Goal: Task Accomplishment & Management: Manage account settings

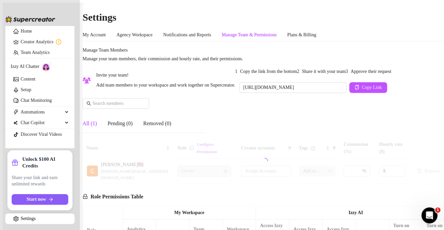
click at [268, 31] on div "Manage Team & Permissions" at bounding box center [249, 34] width 55 height 7
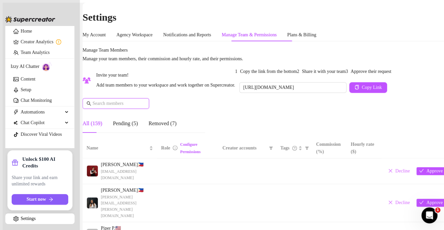
click at [139, 107] on input "text" at bounding box center [115, 103] width 47 height 7
paste input "[EMAIL_ADDRESS][DOMAIN_NAME]"
type input "[EMAIL_ADDRESS][DOMAIN_NAME]"
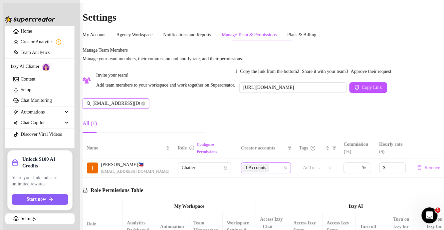
click at [266, 172] on div "1 Accounts" at bounding box center [262, 167] width 40 height 9
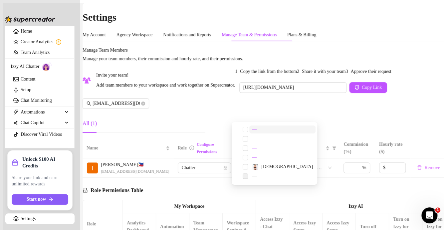
type input "a"
type input "k"
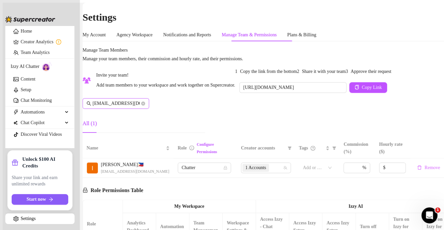
drag, startPoint x: 431, startPoint y: 144, endPoint x: 132, endPoint y: 129, distance: 299.5
click at [431, 138] on div "Manage Team Members Manage your team members, their commission and hourly rate,…" at bounding box center [265, 93] width 364 height 92
click at [145, 105] on icon "close-circle" at bounding box center [143, 103] width 4 height 4
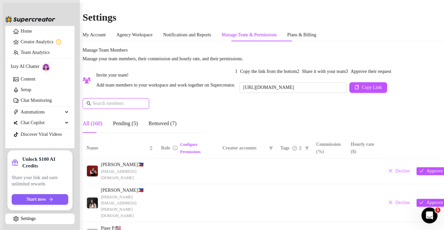
click at [135, 107] on input "text" at bounding box center [115, 103] width 47 height 7
paste input "[EMAIL_ADDRESS][DOMAIN_NAME]"
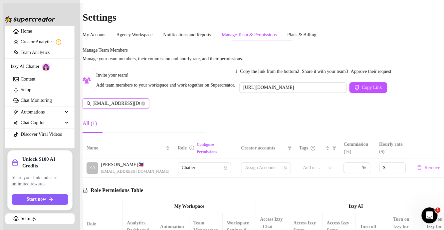
scroll to position [0, 15]
click at [268, 172] on div "2 Accounts" at bounding box center [262, 167] width 40 height 9
type input "[EMAIL_ADDRESS][DOMAIN_NAME]"
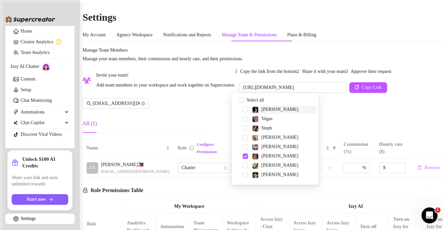
type input "[PERSON_NAME]"
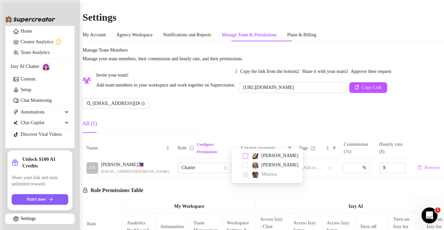
click at [245, 156] on span "Select tree node" at bounding box center [245, 155] width 5 height 5
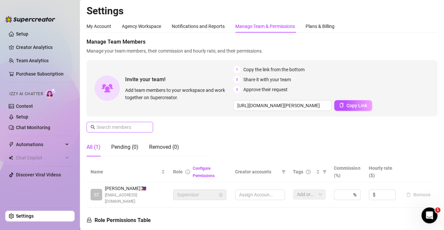
drag, startPoint x: 424, startPoint y: 39, endPoint x: 134, endPoint y: 126, distance: 302.7
click at [424, 39] on span "Manage Team Members" at bounding box center [262, 42] width 351 height 8
click at [134, 126] on input "text" at bounding box center [119, 126] width 47 height 7
type input "justinvaldehueza16@gmail.com"
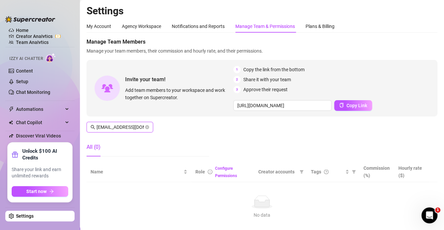
type input "[URL][DOMAIN_NAME]"
type input "justinvaldehueza16@gmail.com"
click at [415, 125] on div "Manage Team Members Manage your team members, their commission and hourly rate,…" at bounding box center [262, 100] width 351 height 124
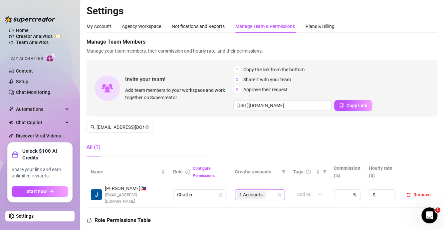
click at [269, 191] on div "1 Accounts" at bounding box center [256, 194] width 40 height 9
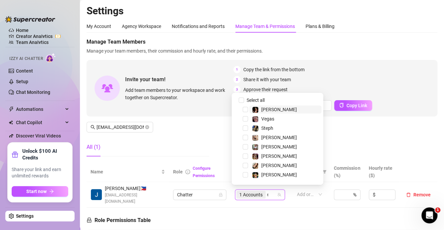
type input "ste"
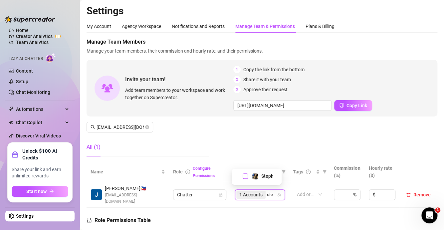
click at [244, 177] on span "Select tree node" at bounding box center [245, 175] width 5 height 5
